Goal: Communication & Community: Answer question/provide support

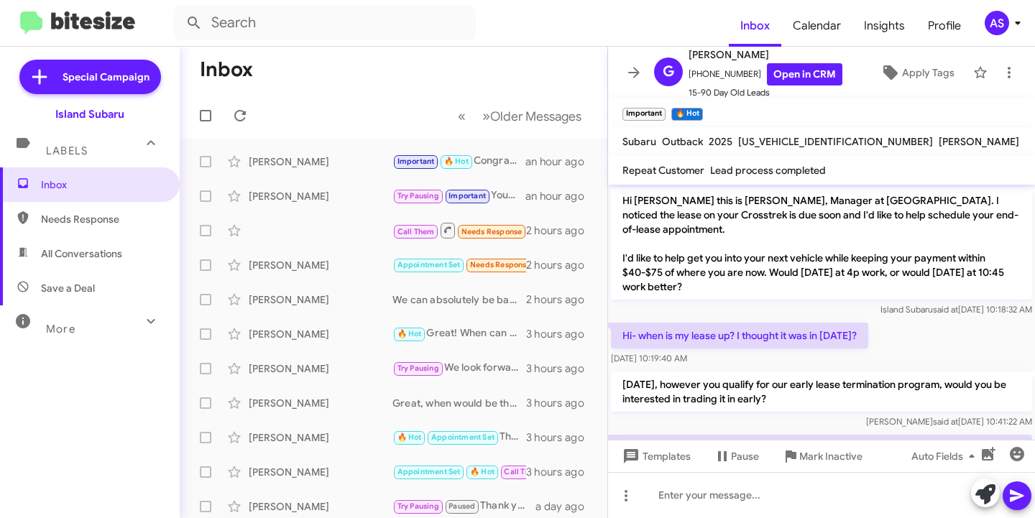
scroll to position [427, 0]
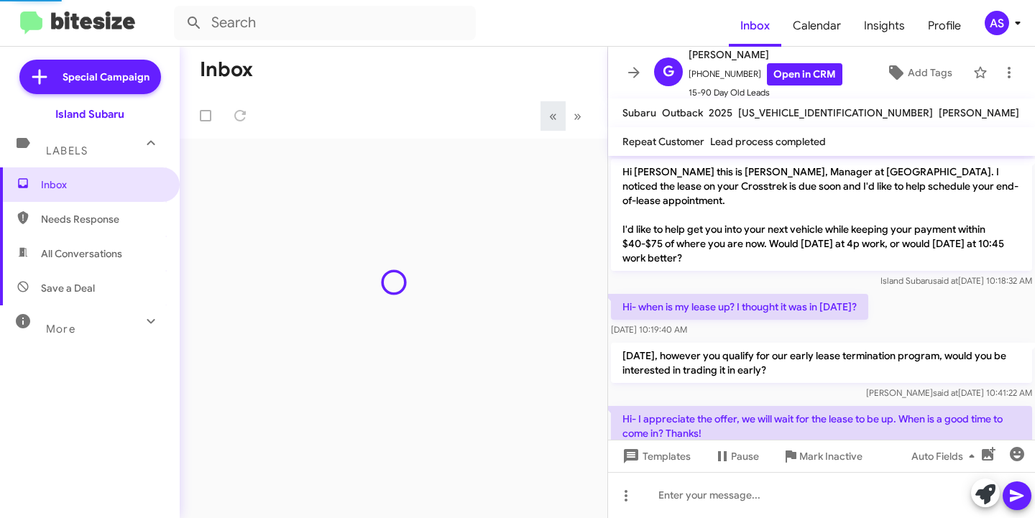
scroll to position [399, 0]
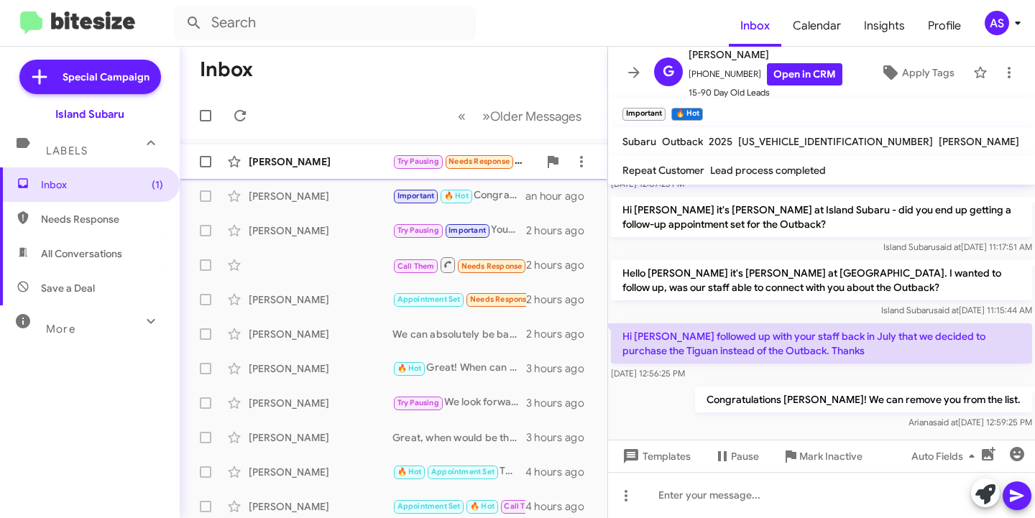
click at [291, 166] on div "[PERSON_NAME]" at bounding box center [321, 161] width 144 height 14
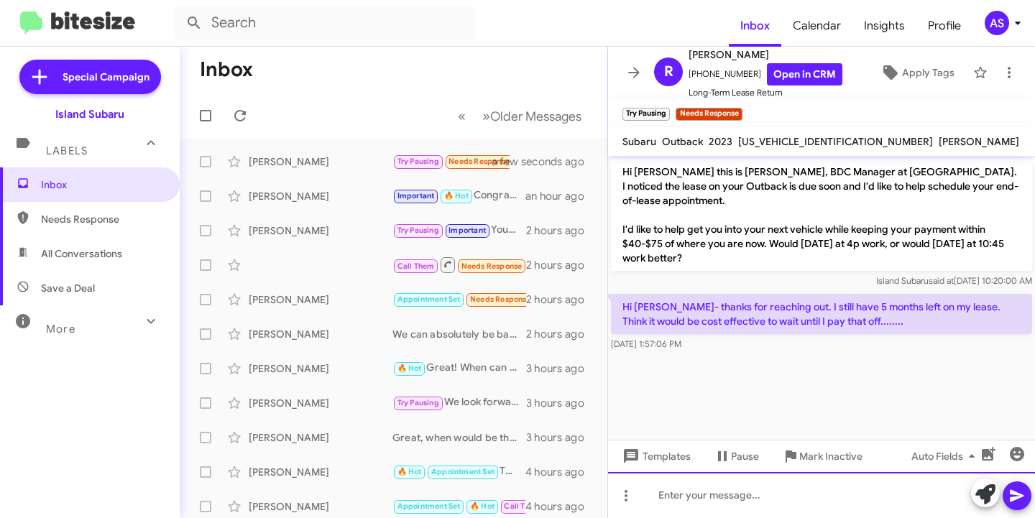
click at [707, 489] on div at bounding box center [821, 495] width 427 height 46
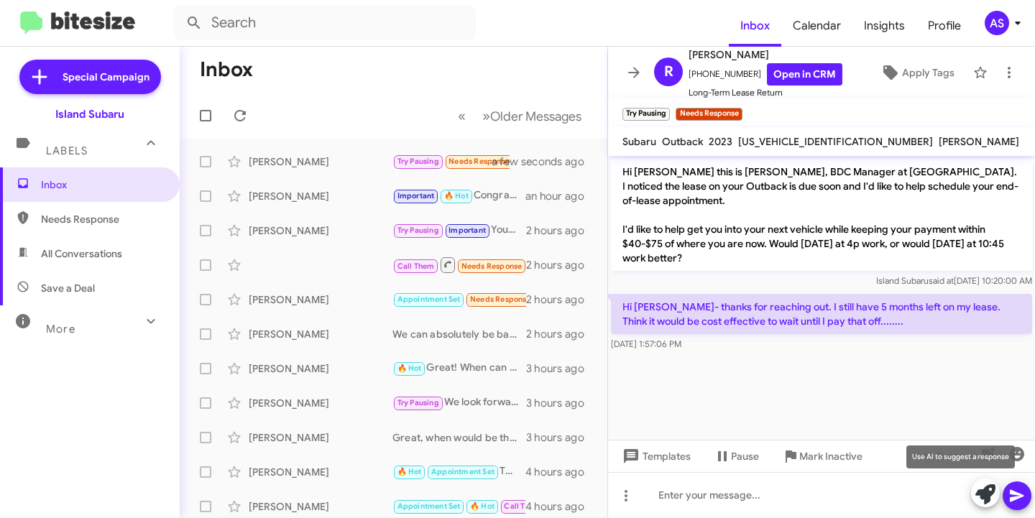
click at [993, 499] on icon at bounding box center [985, 494] width 20 height 20
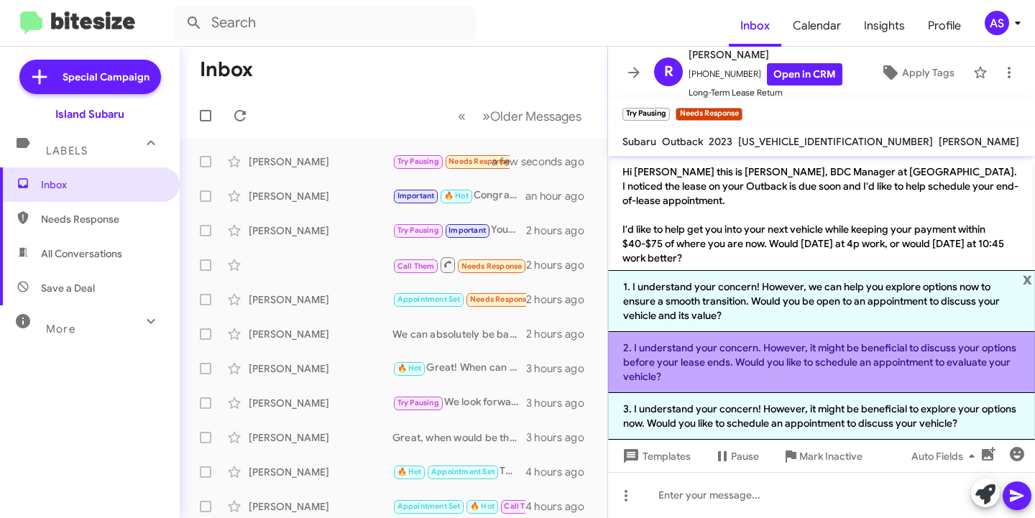
click at [760, 376] on li "2. I understand your concern. However, it might be beneficial to discuss your o…" at bounding box center [821, 362] width 427 height 61
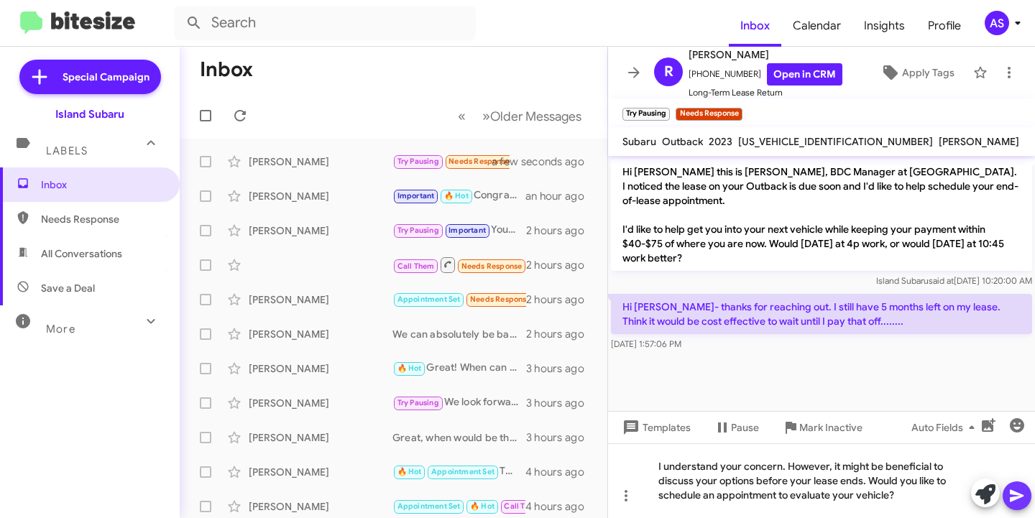
click at [1018, 493] on icon at bounding box center [1016, 495] width 17 height 17
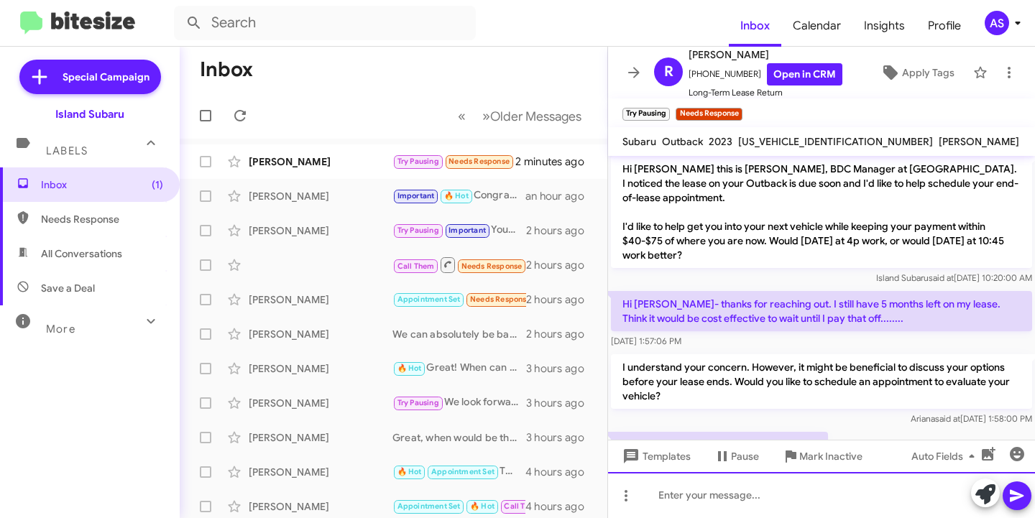
scroll to position [55, 0]
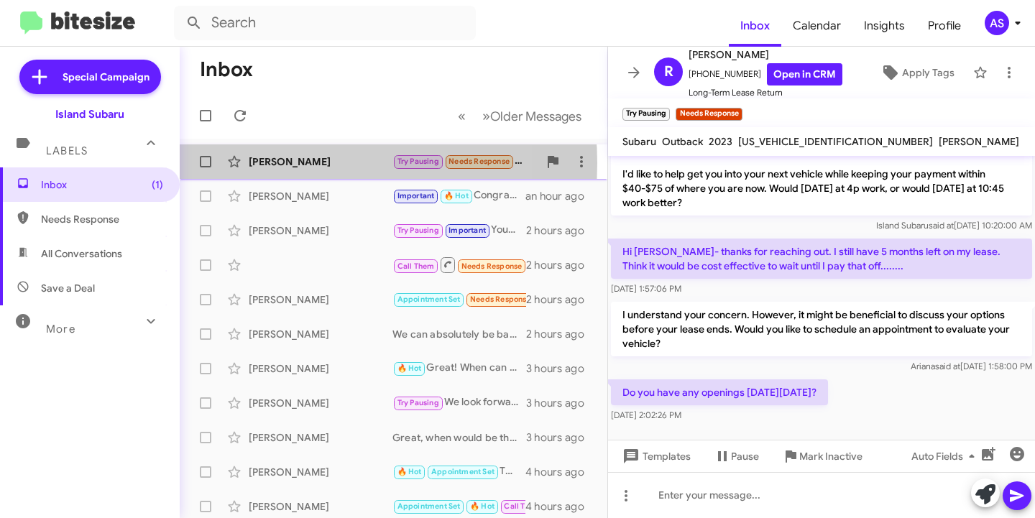
click at [290, 163] on div "[PERSON_NAME]" at bounding box center [321, 161] width 144 height 14
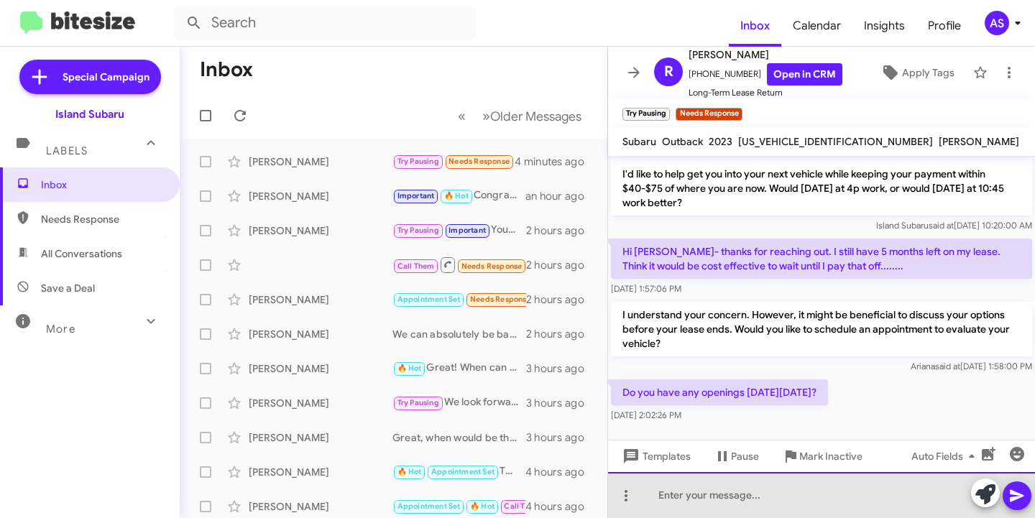
click at [759, 486] on div at bounding box center [821, 495] width 427 height 46
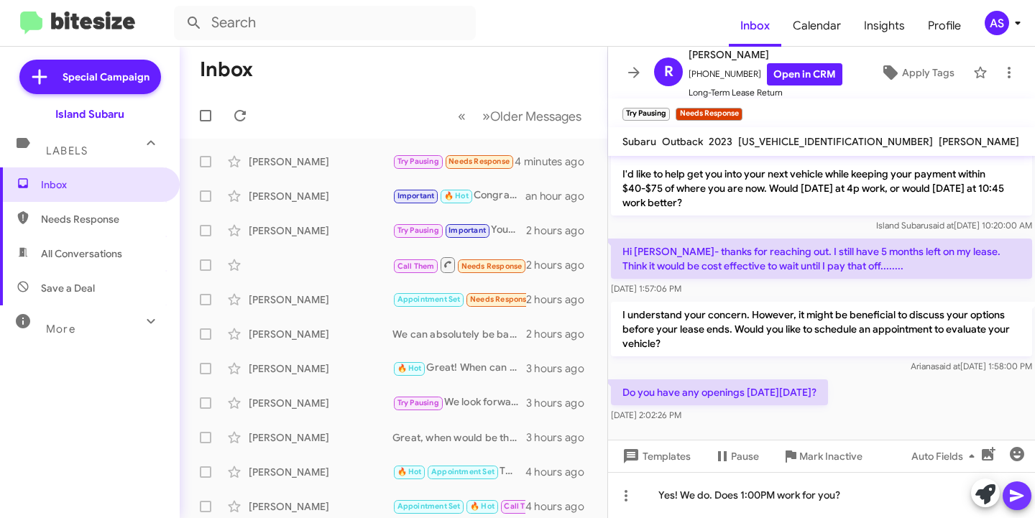
click at [1013, 502] on icon at bounding box center [1016, 495] width 17 height 17
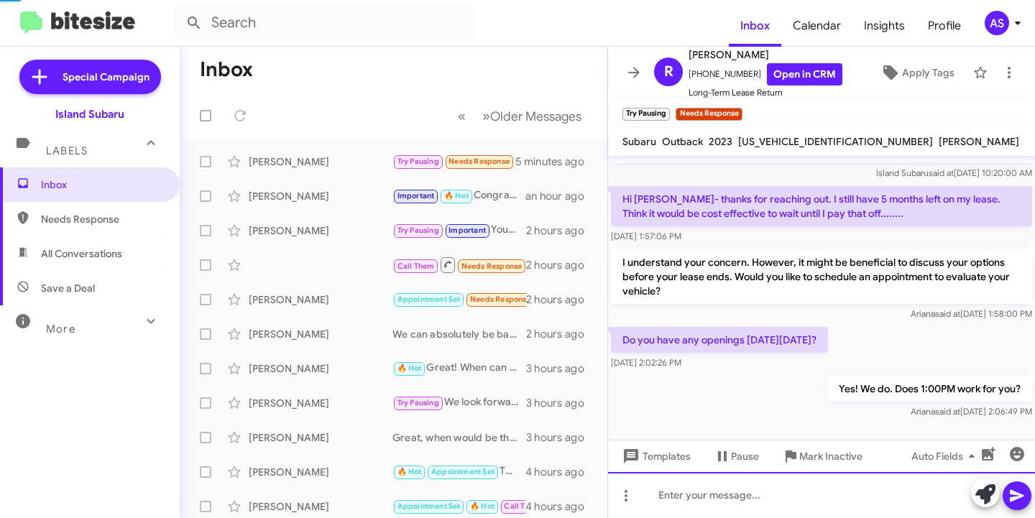
scroll to position [0, 0]
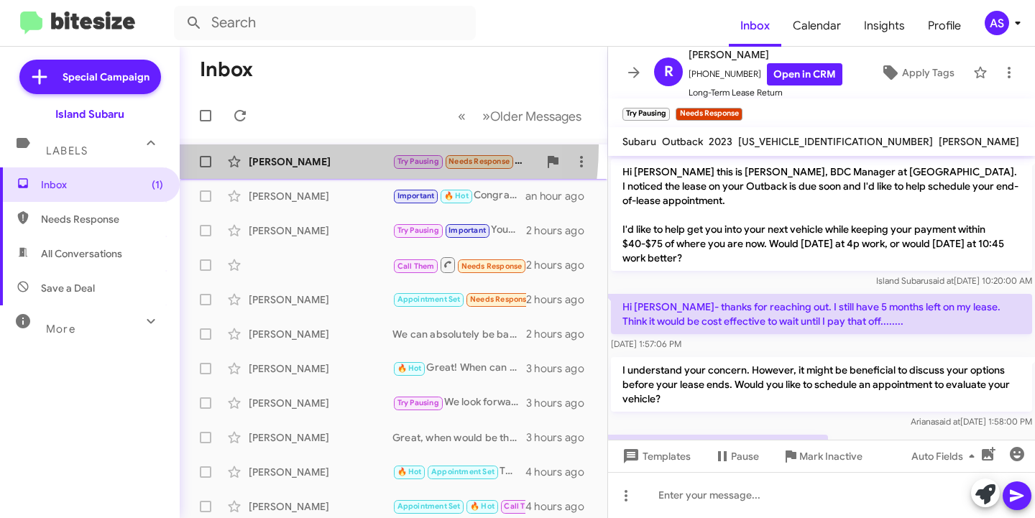
click at [306, 146] on span "Ronald Brown Try Pausing Needs Response Sure. a few seconds ago" at bounding box center [393, 161] width 427 height 34
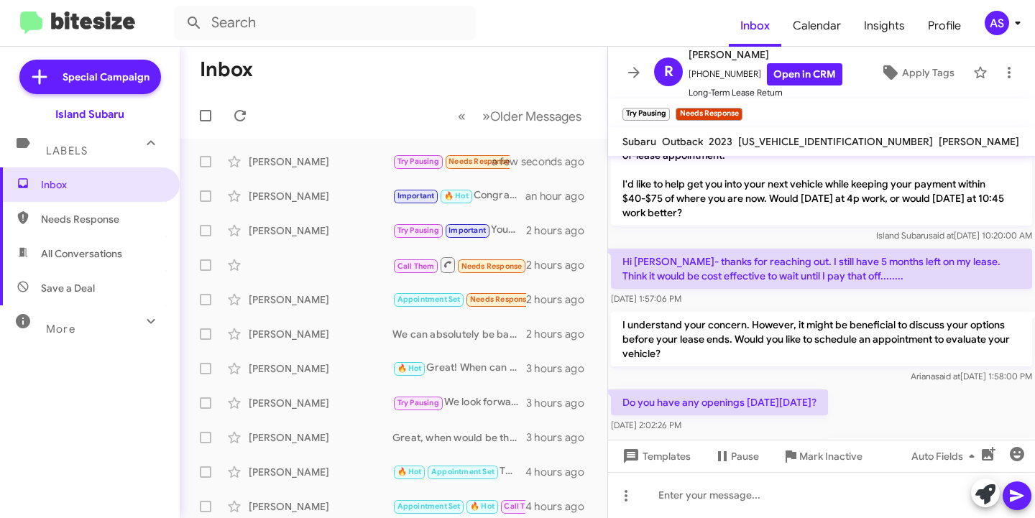
scroll to position [160, 0]
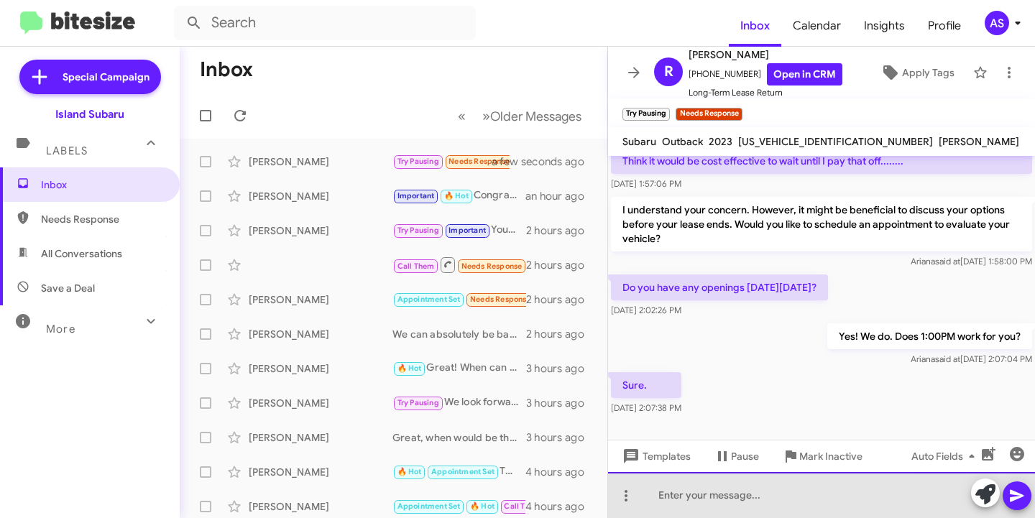
click at [700, 509] on div at bounding box center [821, 495] width 427 height 46
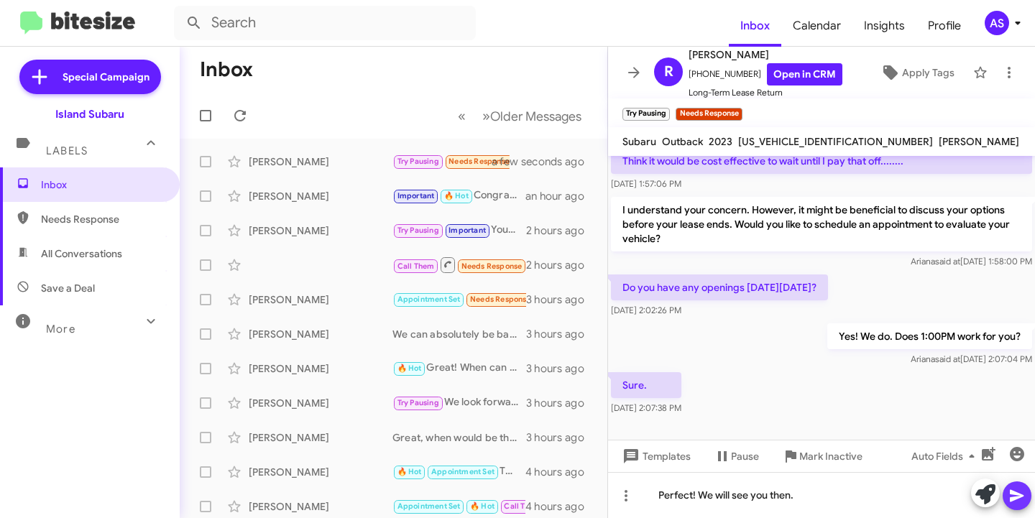
click at [1009, 496] on icon at bounding box center [1016, 495] width 17 height 17
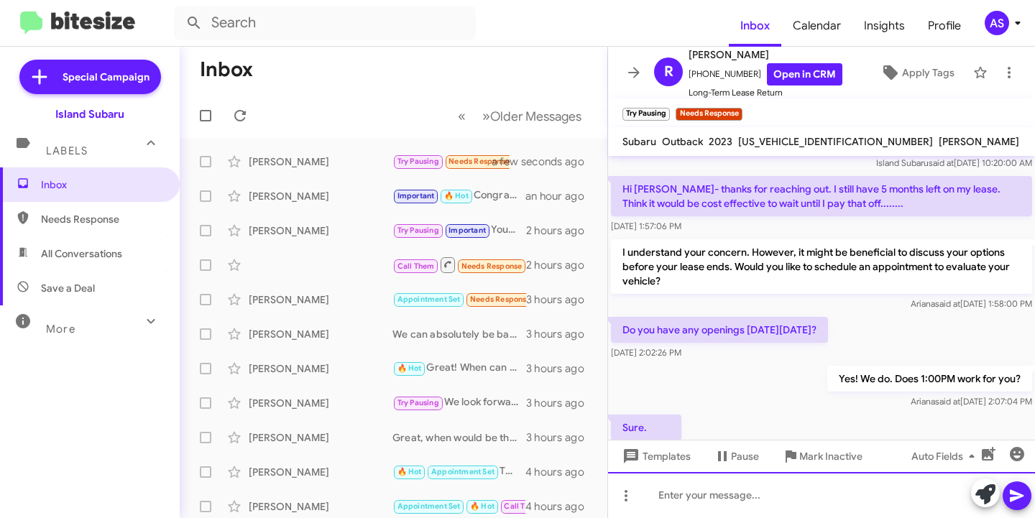
scroll to position [213, 0]
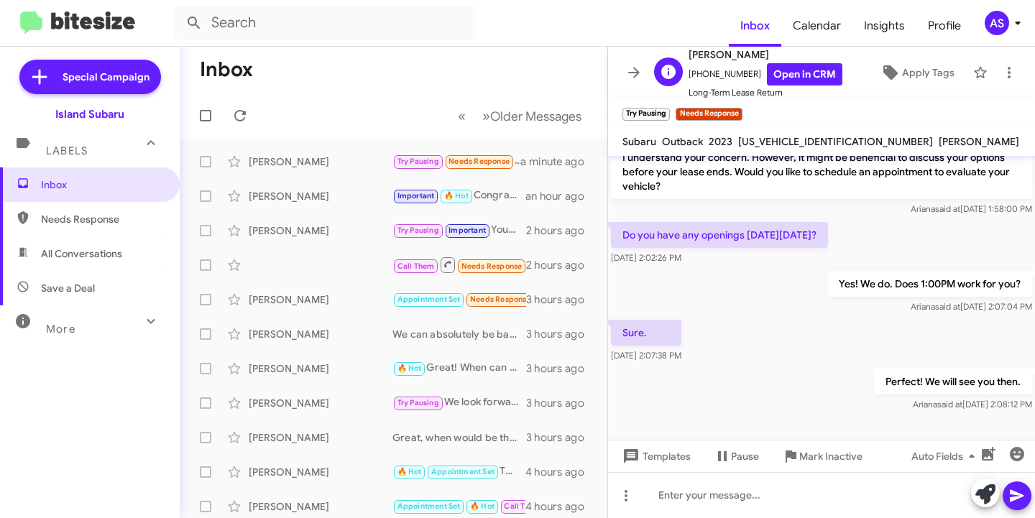
click at [809, 85] on span "Long-Term Lease Return" at bounding box center [765, 92] width 154 height 14
click at [809, 73] on link "Open in CRM" at bounding box center [804, 74] width 75 height 22
click at [1000, 72] on icon at bounding box center [1008, 72] width 17 height 17
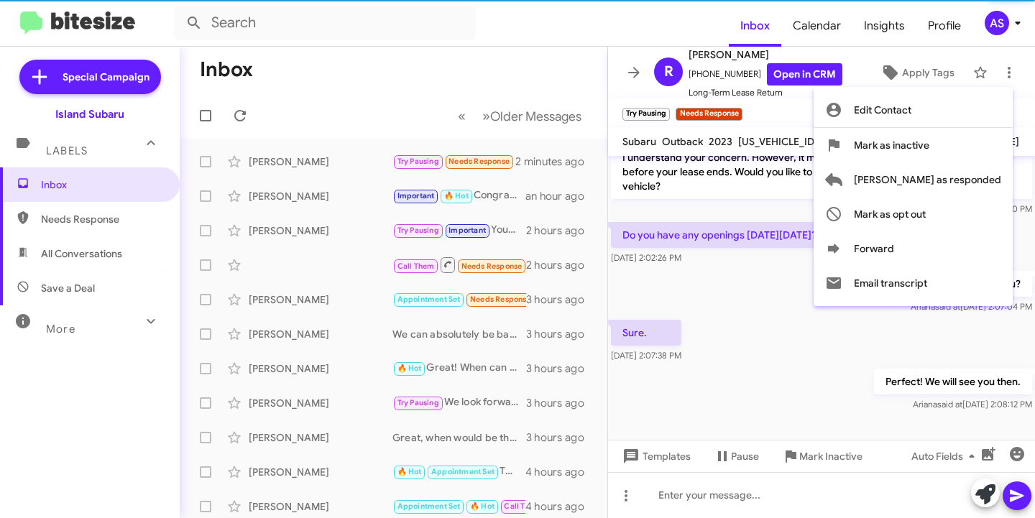
click at [892, 79] on div at bounding box center [517, 259] width 1035 height 518
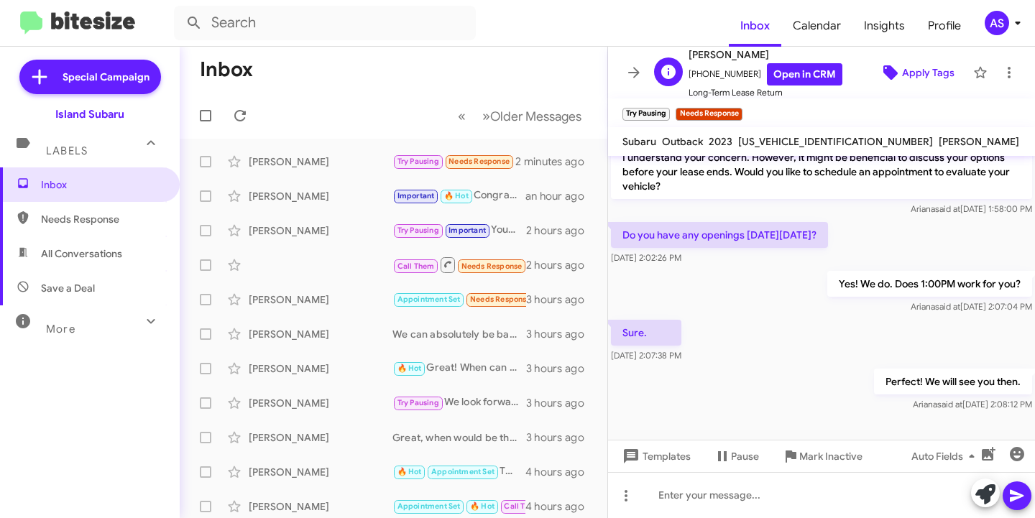
click at [903, 75] on span "Apply Tags" at bounding box center [928, 73] width 52 height 26
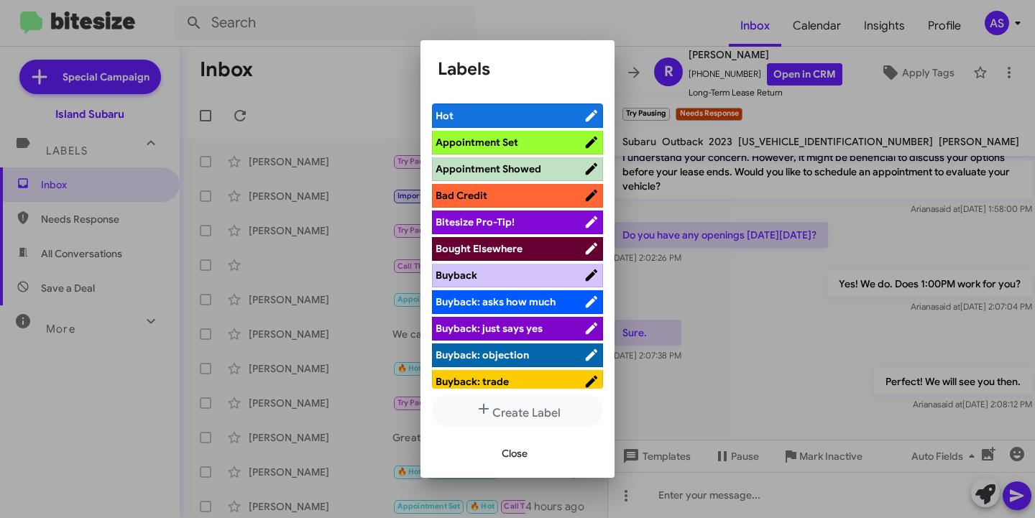
click at [504, 140] on span "Appointment Set" at bounding box center [476, 142] width 83 height 13
drag, startPoint x: 515, startPoint y: 449, endPoint x: 504, endPoint y: 458, distance: 13.8
click at [511, 452] on span "Close" at bounding box center [514, 453] width 26 height 26
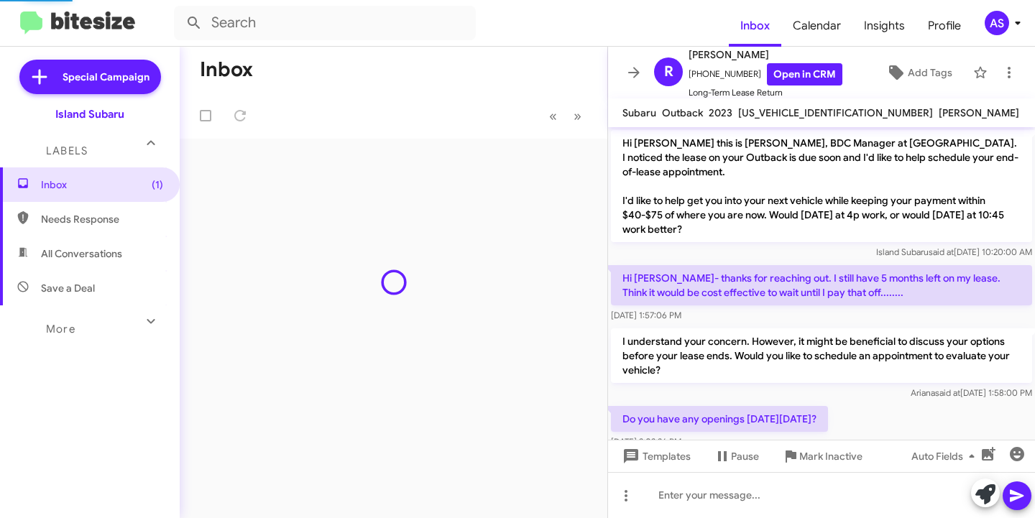
scroll to position [214, 0]
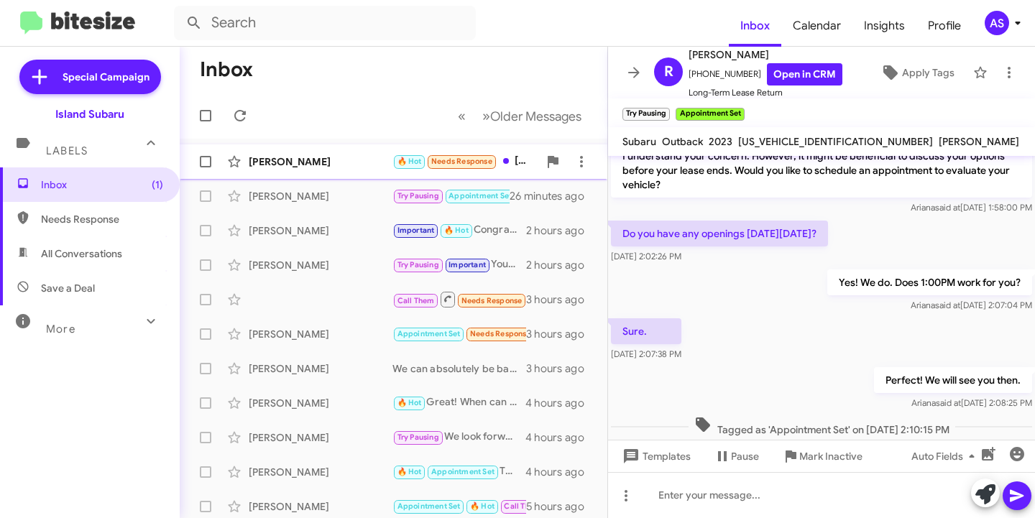
click at [302, 175] on div "Lissa Ambrosino 🔥 Hot Needs Response Monday afternoon or Wednesday 2 minutes ago" at bounding box center [393, 161] width 404 height 29
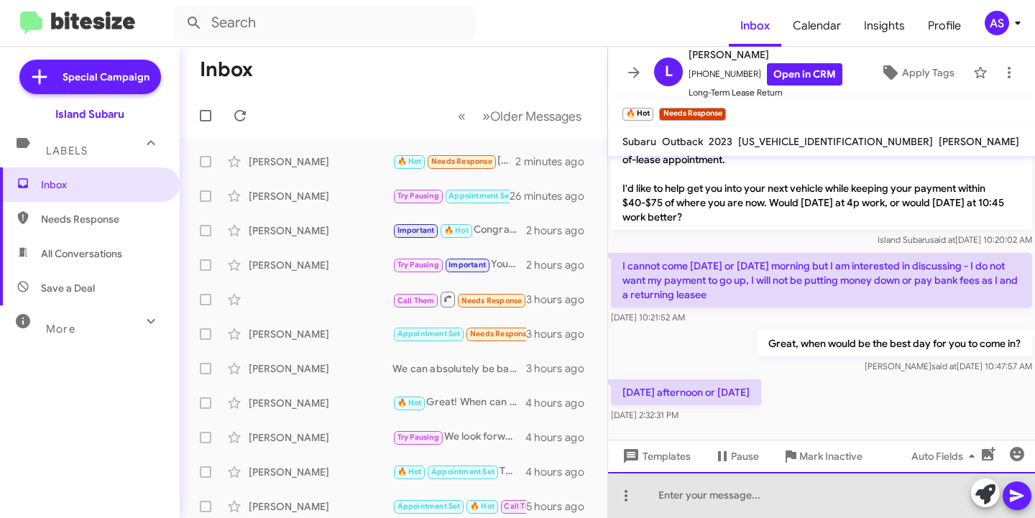
click at [732, 501] on div at bounding box center [821, 495] width 427 height 46
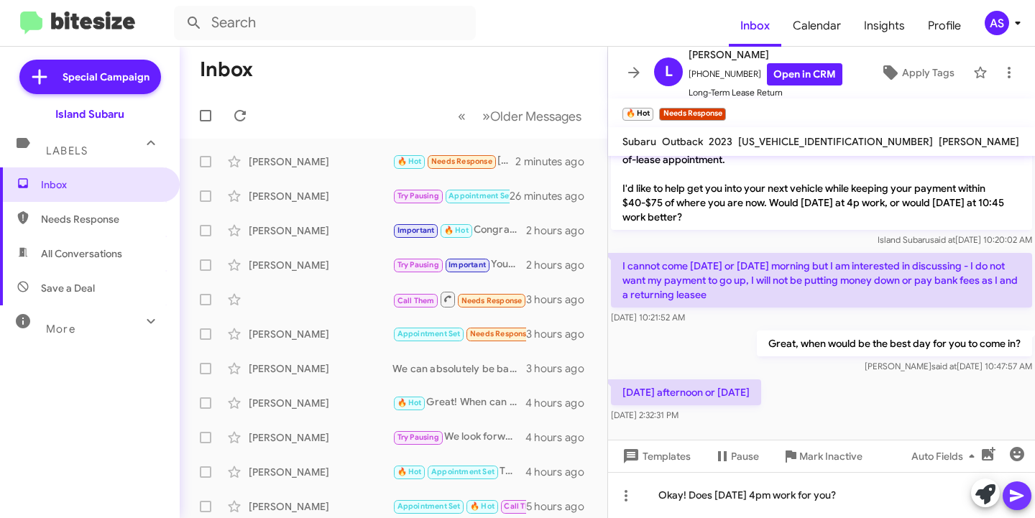
click at [1015, 496] on icon at bounding box center [1016, 496] width 14 height 12
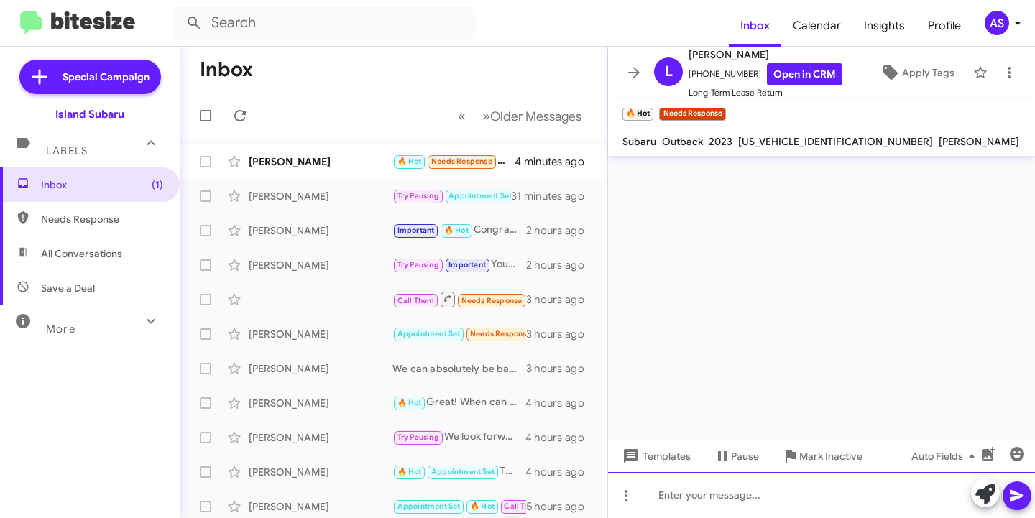
scroll to position [0, 0]
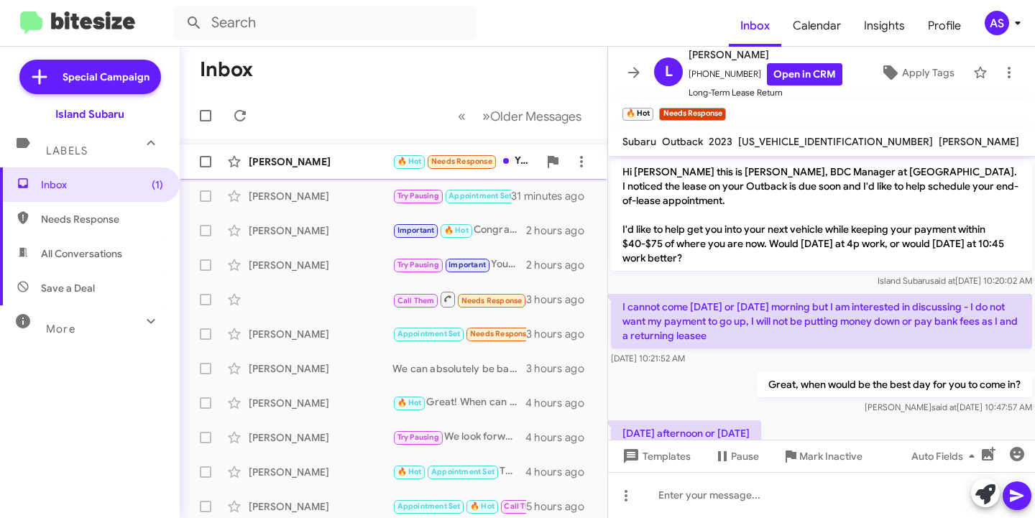
click at [272, 172] on div "Lissa Ambrosino 🔥 Hot Needs Response Yes 4 minutes ago" at bounding box center [393, 161] width 404 height 29
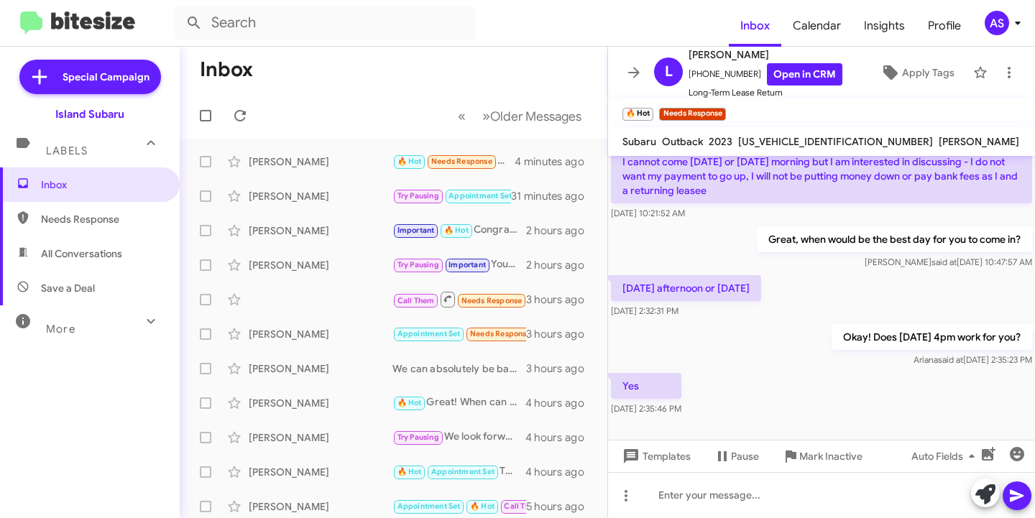
scroll to position [146, 0]
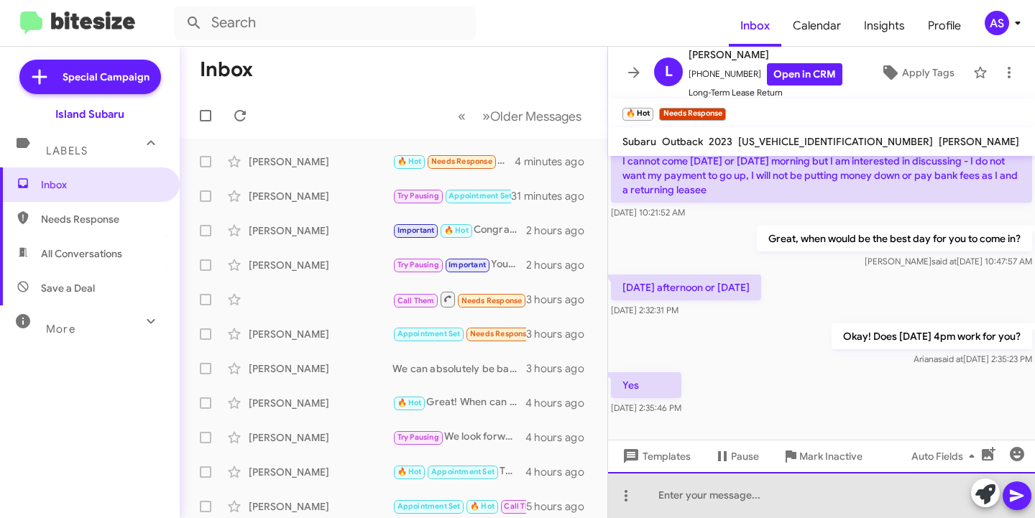
click at [700, 517] on div at bounding box center [821, 495] width 427 height 46
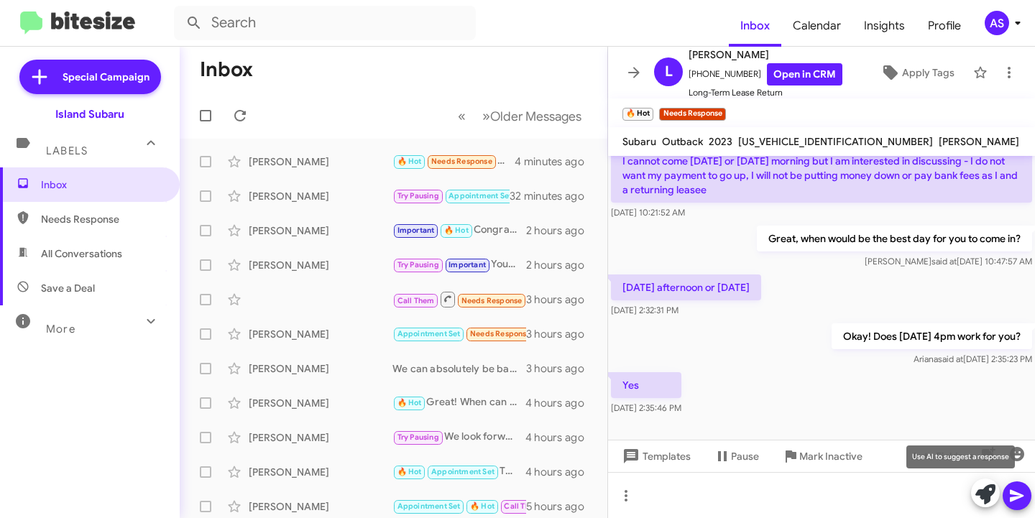
click at [978, 491] on icon at bounding box center [985, 494] width 20 height 20
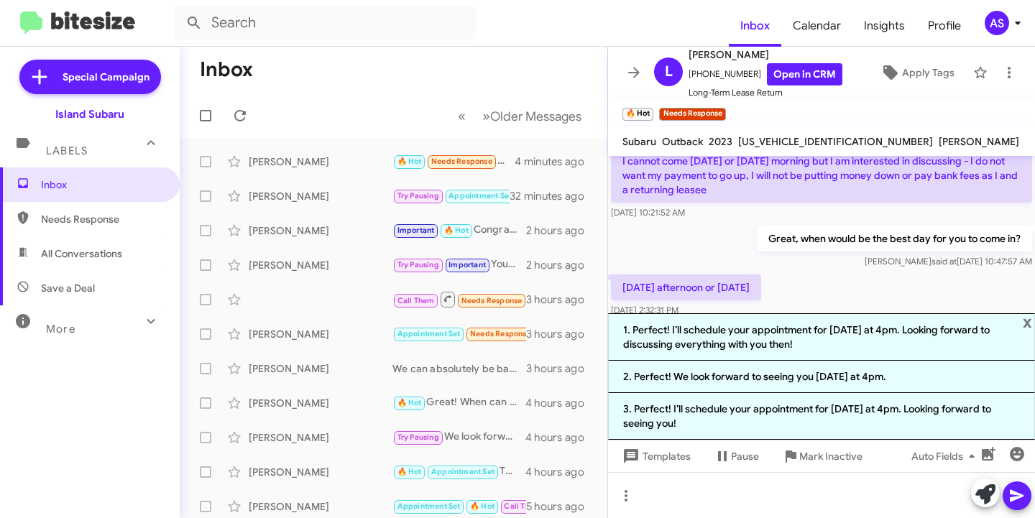
click at [870, 356] on li "1. Perfect! I’ll schedule your appointment for Monday at 4pm. Looking forward t…" at bounding box center [821, 336] width 427 height 47
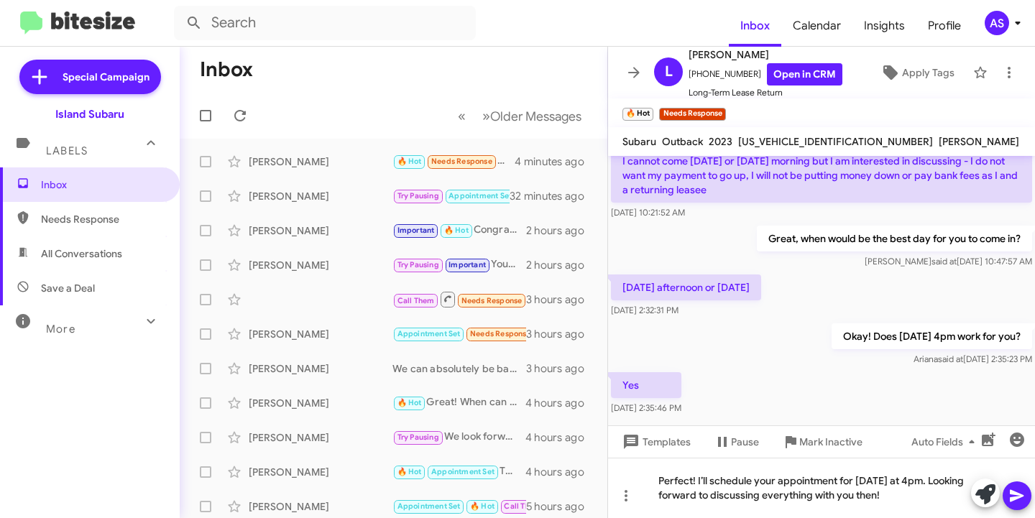
click at [1016, 490] on icon at bounding box center [1016, 495] width 17 height 17
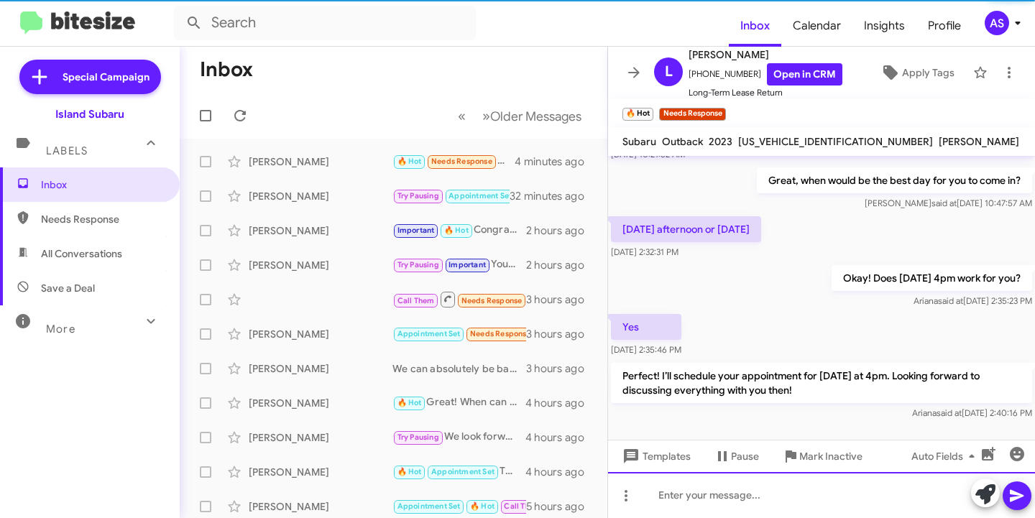
scroll to position [213, 0]
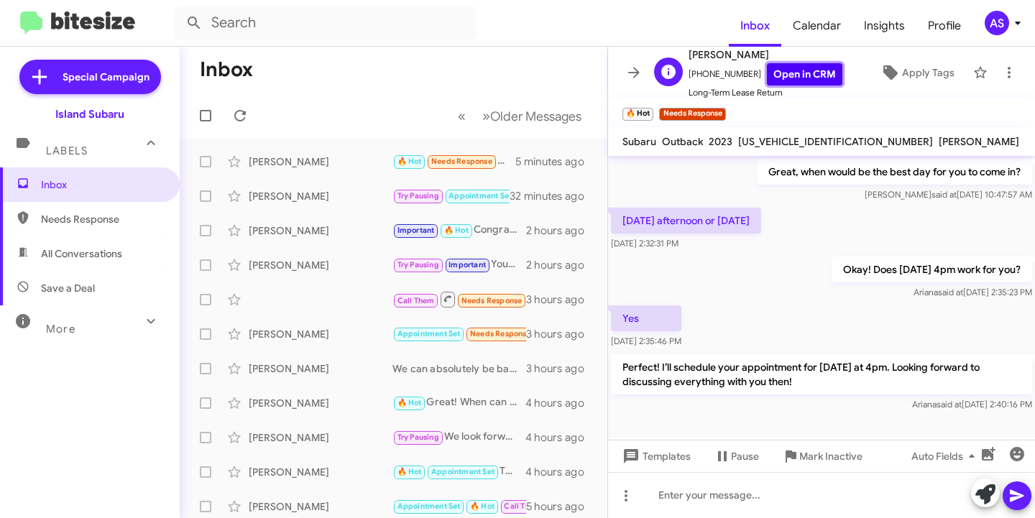
click at [813, 78] on link "Open in CRM" at bounding box center [804, 74] width 75 height 22
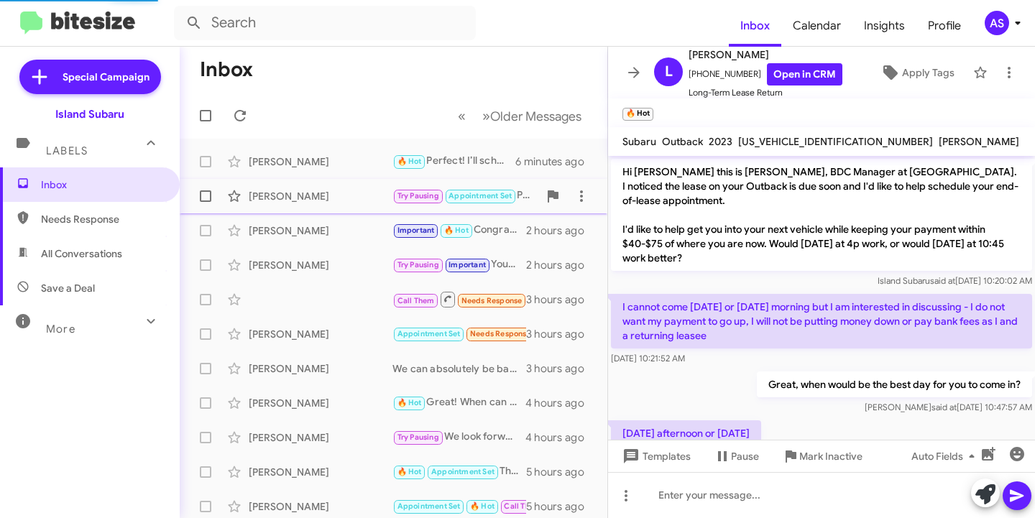
scroll to position [213, 0]
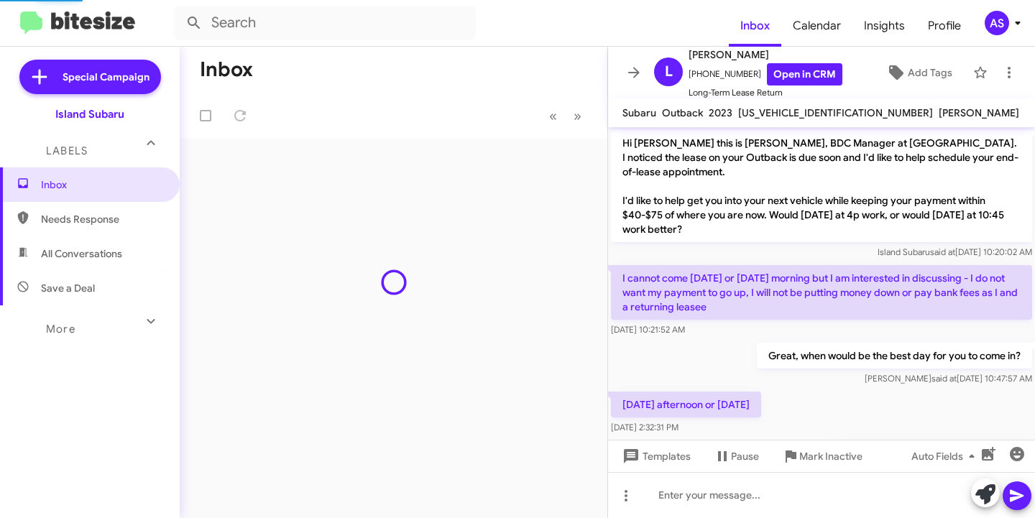
scroll to position [184, 0]
